Goal: Task Accomplishment & Management: Complete application form

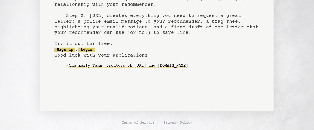
scroll to position [107, 0]
click at [69, 51] on link "Sign up" at bounding box center [64, 50] width 21 height 5
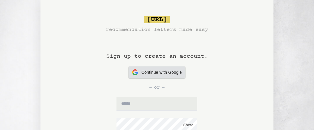
click at [170, 68] on div "Continue with Google Continue with Google" at bounding box center [157, 72] width 50 height 12
click at [172, 75] on span "Continue with Google" at bounding box center [162, 72] width 40 height 6
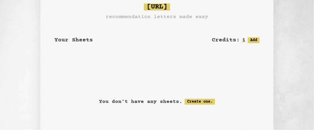
scroll to position [13, 0]
click at [203, 102] on link "Create one." at bounding box center [200, 102] width 30 height 6
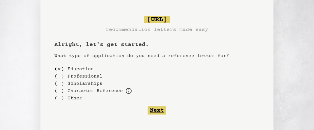
click at [156, 108] on button "Next" at bounding box center [157, 110] width 19 height 8
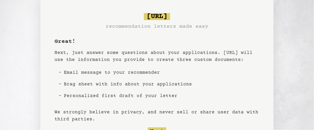
scroll to position [3, 0]
